Goal: Obtain resource: Obtain resource

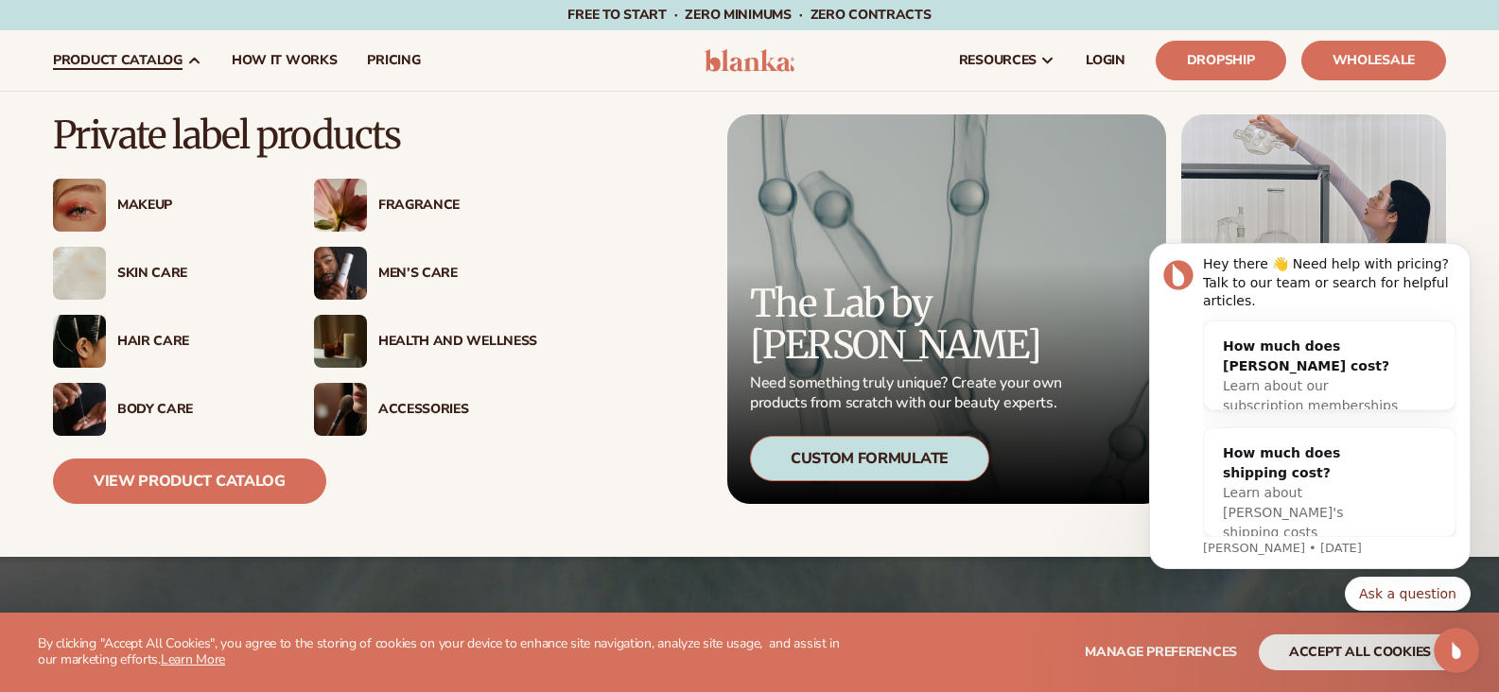
click at [152, 274] on div "Skin Care" at bounding box center [196, 274] width 159 height 16
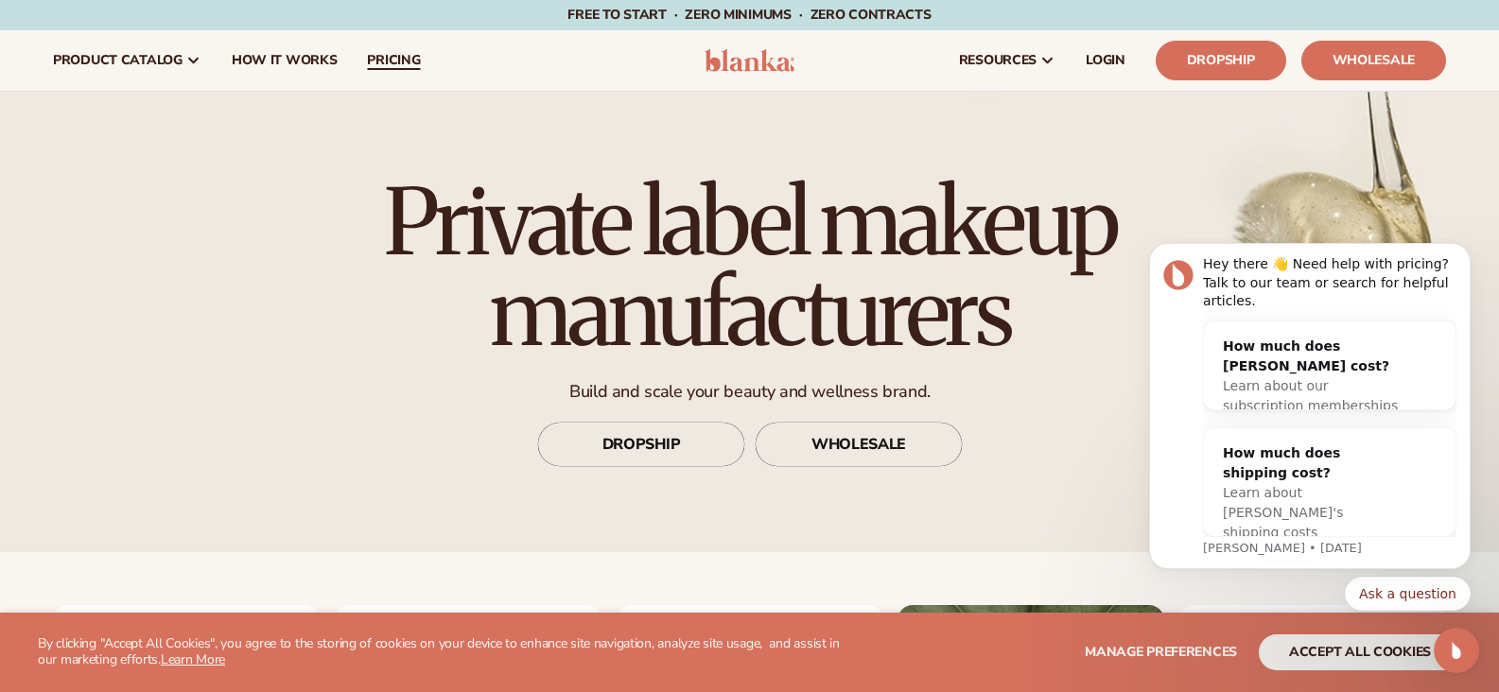
click at [418, 48] on link "pricing" at bounding box center [393, 60] width 83 height 61
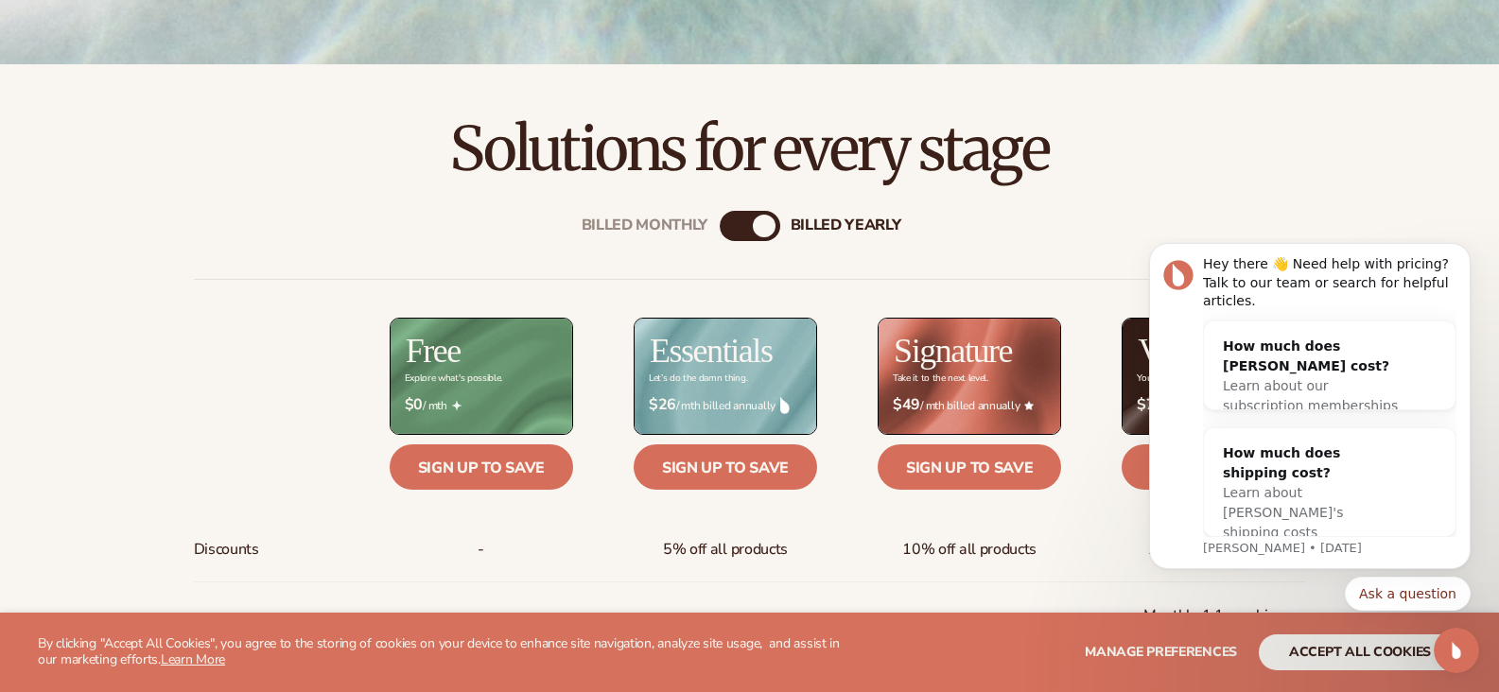
click at [722, 390] on div "$ $26 / mth billed annually" at bounding box center [724, 405] width 183 height 48
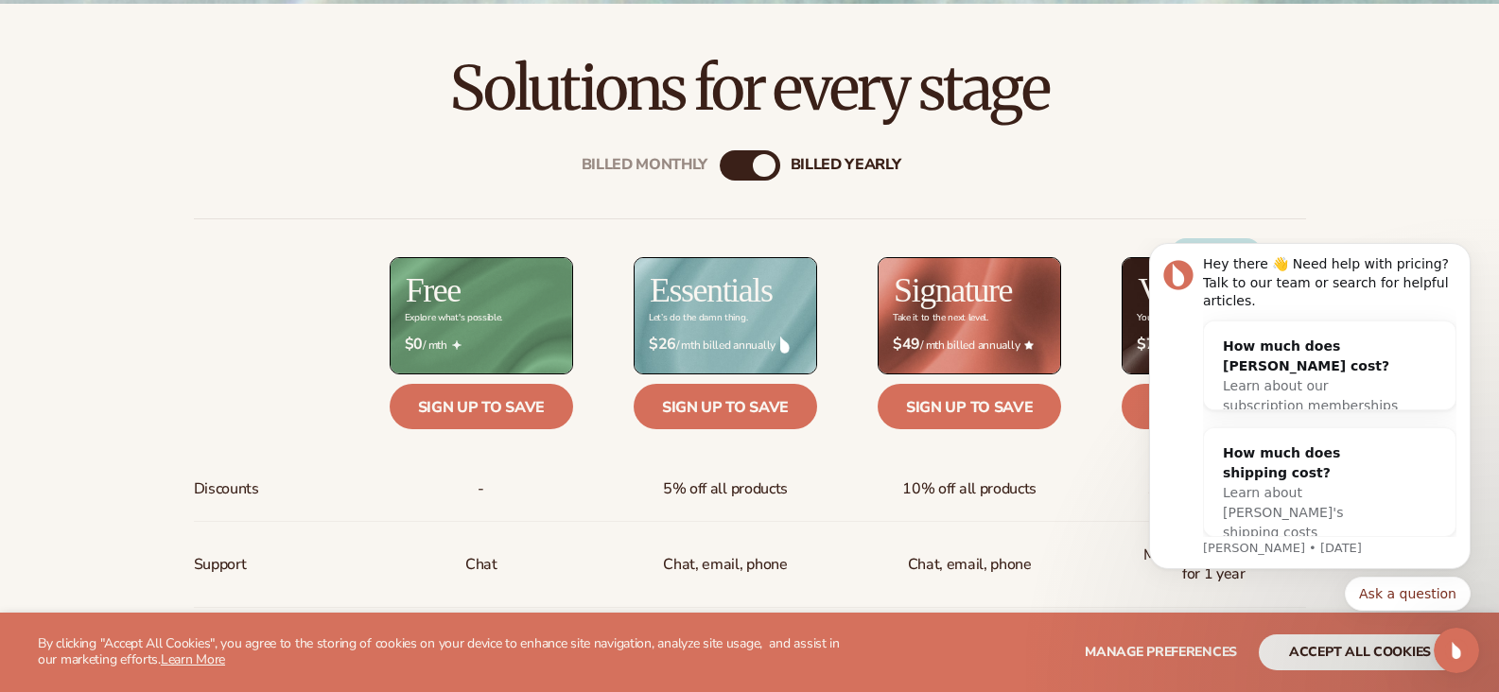
scroll to position [662, 0]
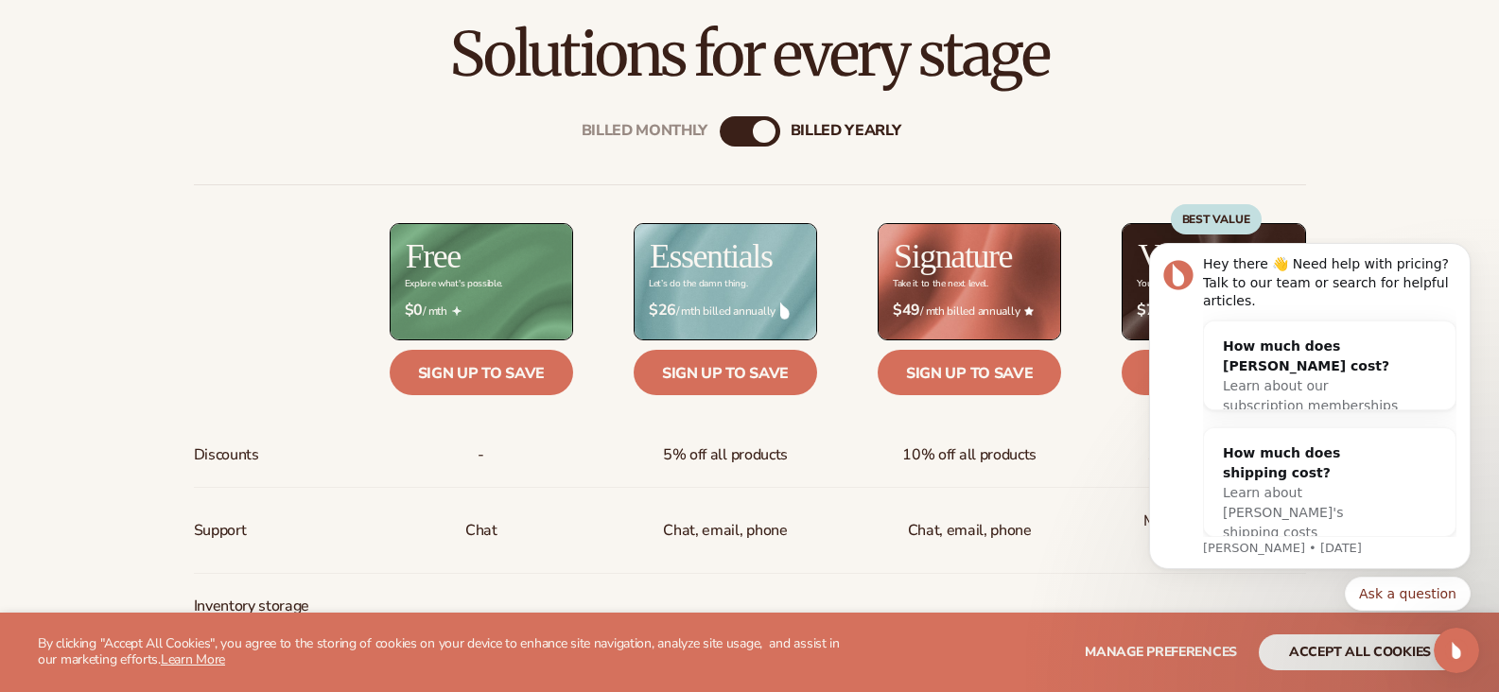
click at [735, 135] on div "Billed Monthly" at bounding box center [730, 131] width 23 height 23
click at [1468, 254] on icon "Dismiss notification" at bounding box center [1465, 249] width 10 height 10
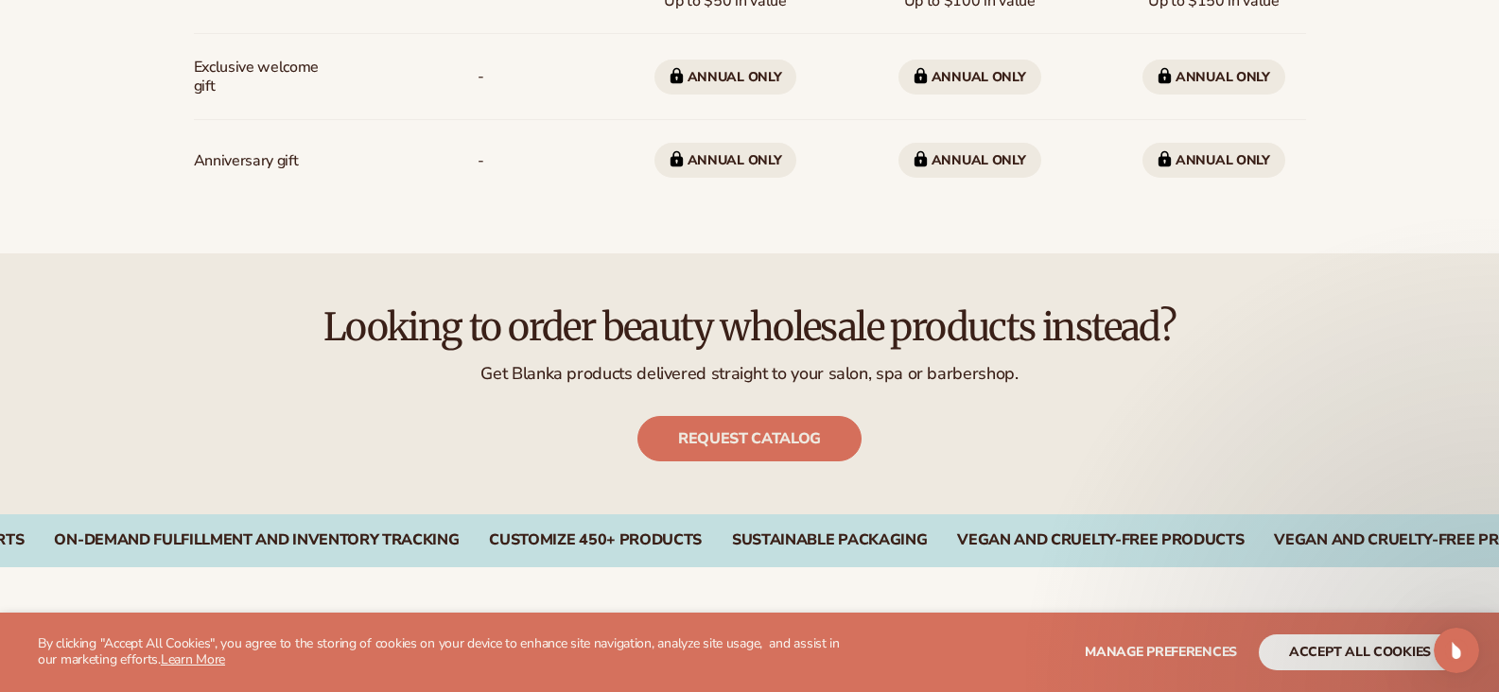
scroll to position [1796, 0]
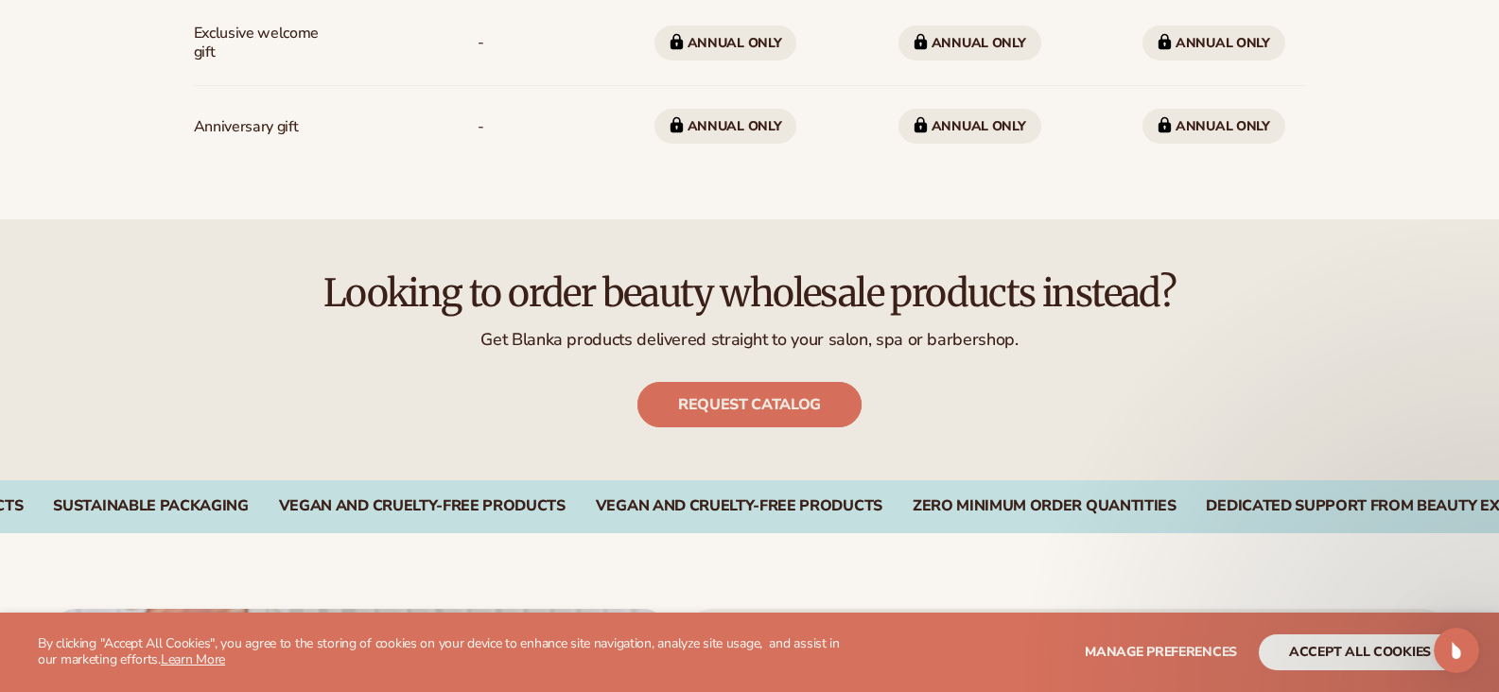
click at [790, 406] on link "Request catalog" at bounding box center [749, 404] width 224 height 45
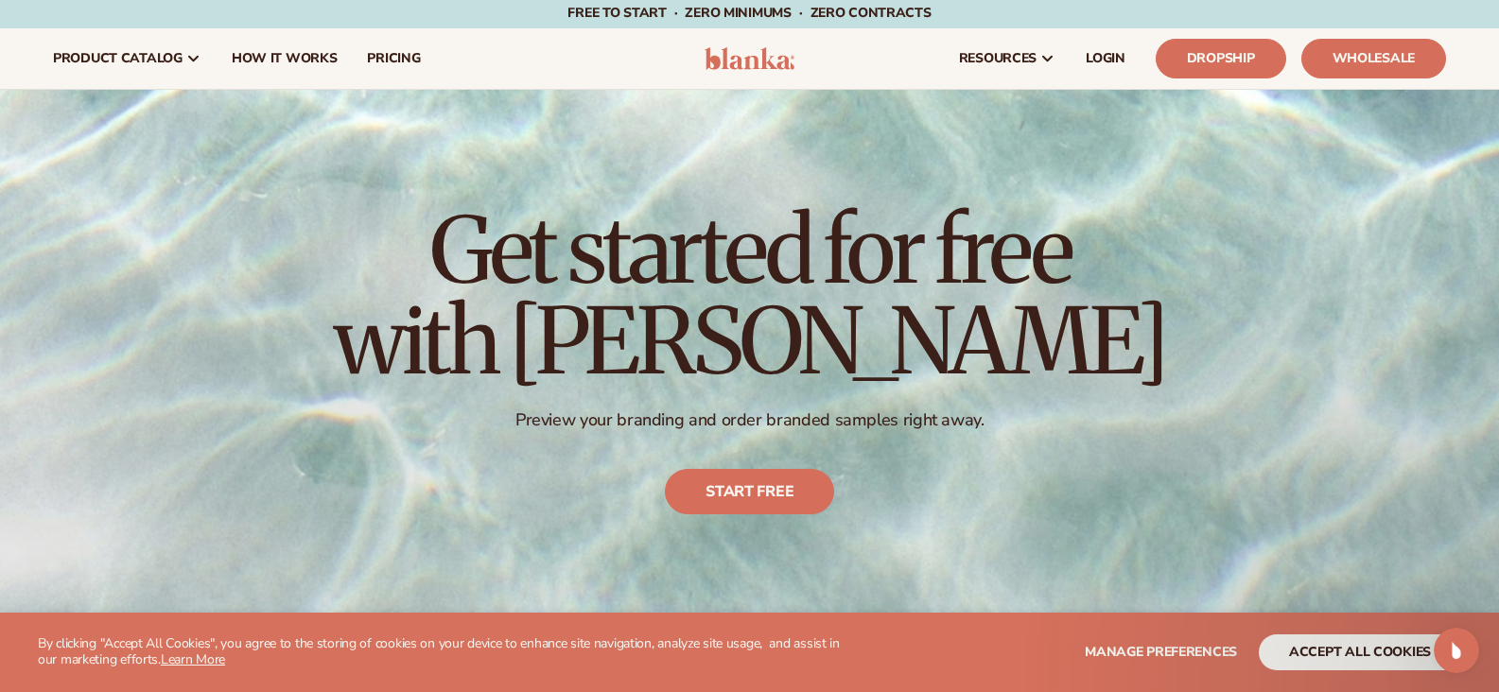
scroll to position [0, 0]
